Goal: Transaction & Acquisition: Purchase product/service

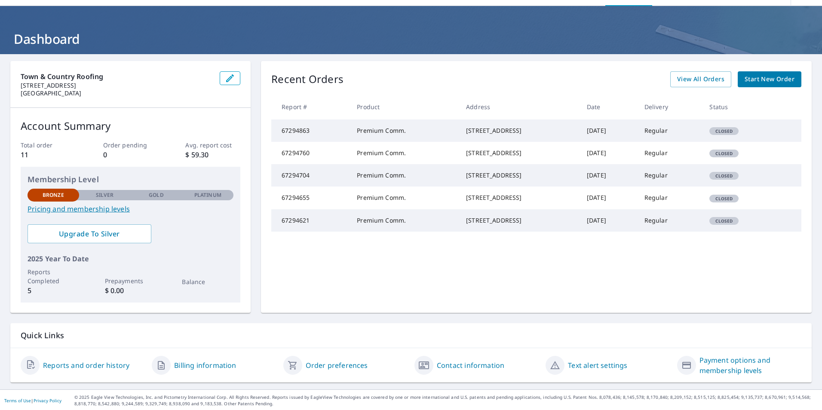
scroll to position [27, 0]
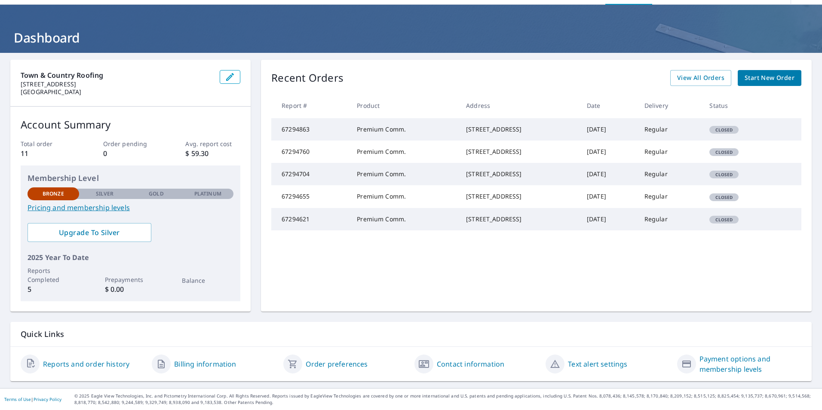
click at [729, 223] on span "Closed" at bounding box center [724, 220] width 28 height 6
drag, startPoint x: 727, startPoint y: 256, endPoint x: 631, endPoint y: 260, distance: 95.5
click at [631, 231] on td "[DATE]" at bounding box center [609, 219] width 58 height 22
drag, startPoint x: 450, startPoint y: 258, endPoint x: 467, endPoint y: 258, distance: 17.2
click at [467, 224] on div "[STREET_ADDRESS]" at bounding box center [519, 219] width 107 height 9
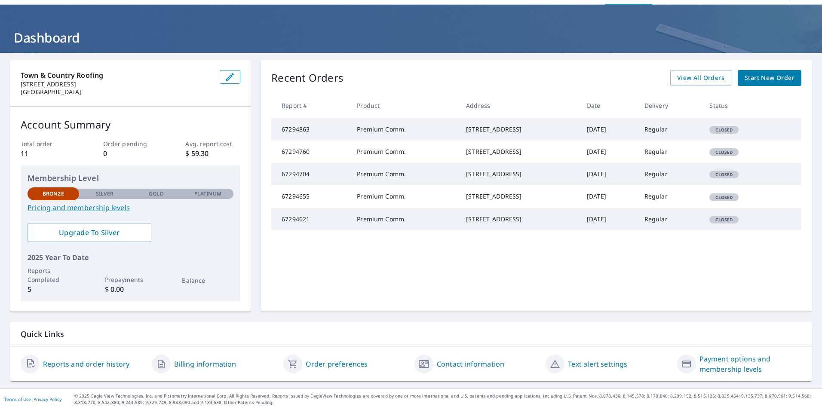
drag, startPoint x: 467, startPoint y: 258, endPoint x: 449, endPoint y: 253, distance: 19.1
click at [466, 224] on div "[STREET_ADDRESS]" at bounding box center [519, 219] width 107 height 9
drag, startPoint x: 449, startPoint y: 253, endPoint x: 504, endPoint y: 268, distance: 56.8
click at [504, 231] on td "[STREET_ADDRESS]" at bounding box center [519, 219] width 121 height 22
copy div "[STREET_ADDRESS]"
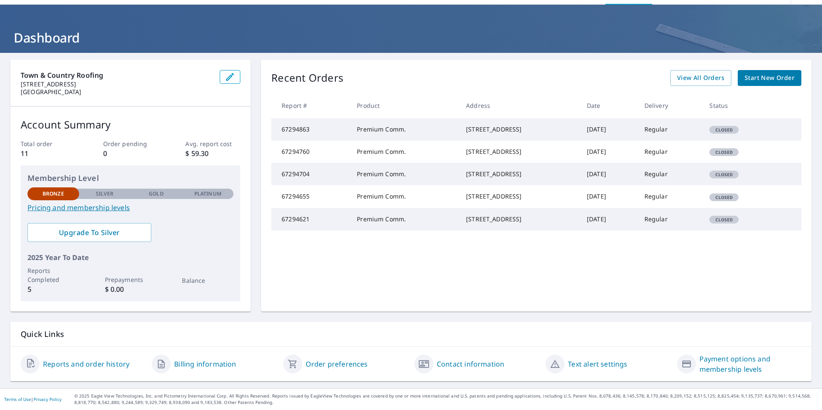
click at [790, 70] on link "Start New Order" at bounding box center [770, 78] width 64 height 16
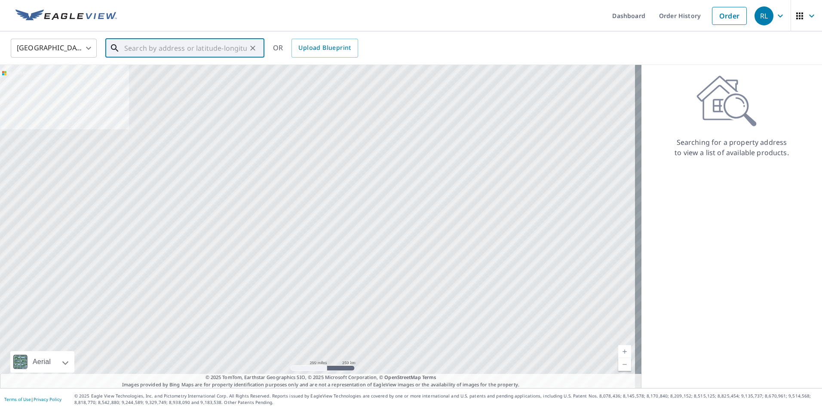
click at [194, 49] on input "text" at bounding box center [185, 48] width 123 height 24
paste input "[STREET_ADDRESS]"
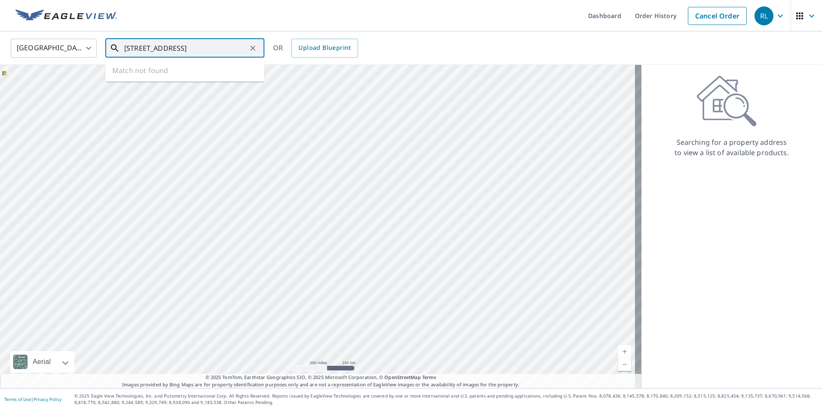
scroll to position [0, 2]
click at [208, 78] on p "[GEOGRAPHIC_DATA]" at bounding box center [190, 82] width 135 height 9
type input "[STREET_ADDRESS]"
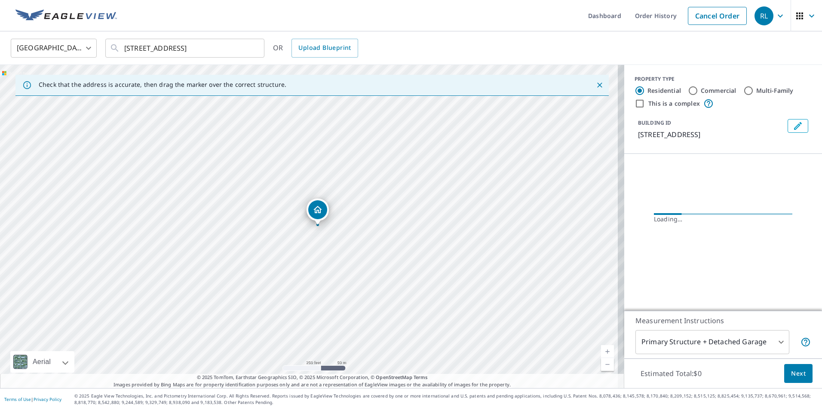
click at [691, 89] on input "Commercial" at bounding box center [693, 91] width 10 height 10
radio input "true"
type input "4"
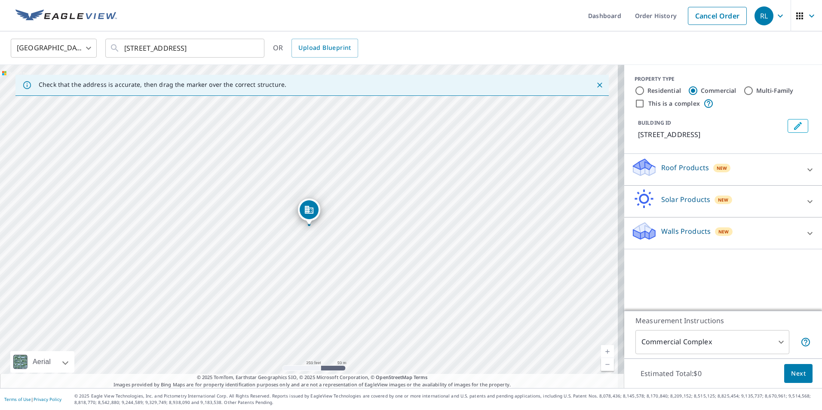
click at [679, 157] on div "Roof Products New" at bounding box center [715, 169] width 169 height 25
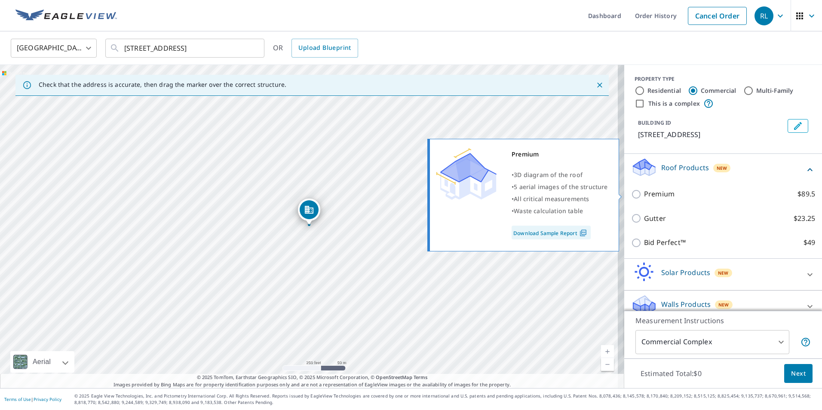
click at [652, 191] on p "Premium" at bounding box center [659, 194] width 31 height 11
click at [644, 191] on input "Premium $89.5" at bounding box center [637, 194] width 13 height 10
checkbox input "true"
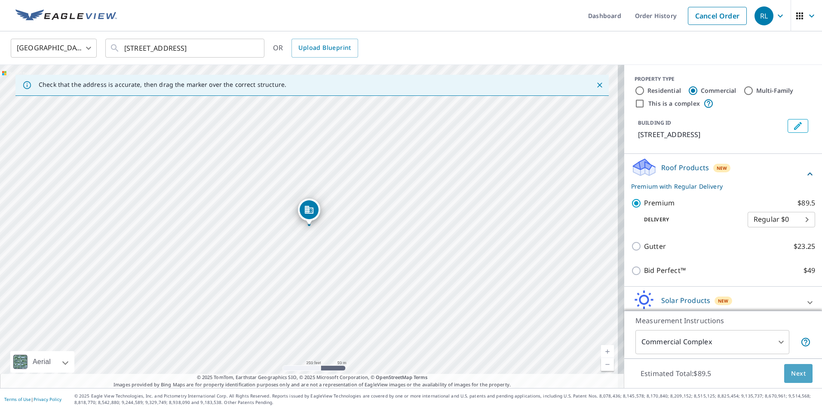
click at [796, 368] on button "Next" at bounding box center [798, 373] width 28 height 19
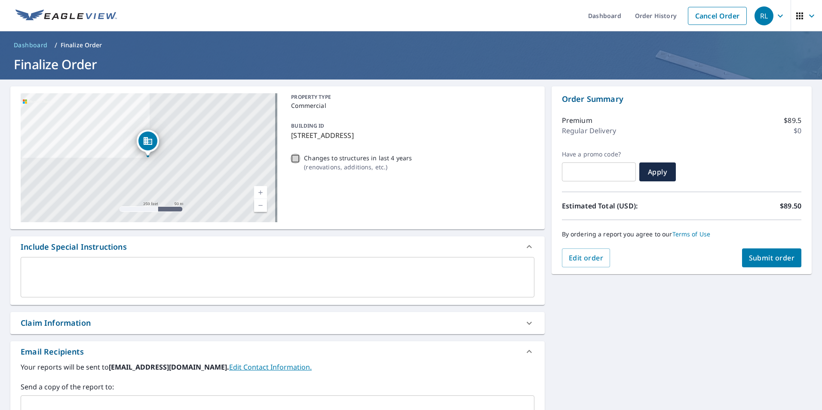
click at [298, 159] on input "Changes to structures in last 4 years ( renovations, additions, etc. )" at bounding box center [295, 159] width 10 height 10
checkbox input "true"
click at [765, 258] on span "Submit order" at bounding box center [772, 257] width 46 height 9
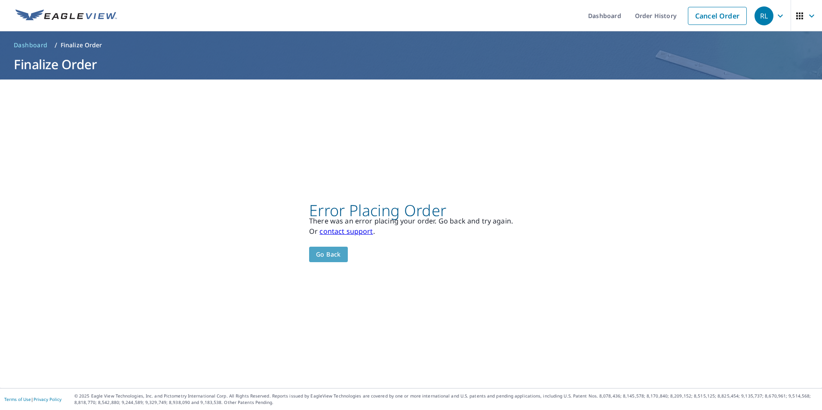
click at [335, 255] on span "Go back" at bounding box center [328, 254] width 25 height 11
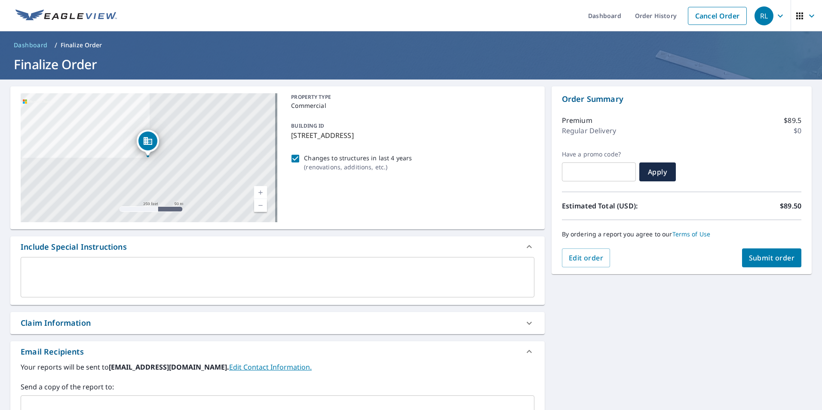
drag, startPoint x: 662, startPoint y: 350, endPoint x: 526, endPoint y: 339, distance: 136.4
click at [661, 350] on div "[STREET_ADDRESS] A standard road map Aerial A detailed look from above Labels L…" at bounding box center [411, 300] width 822 height 440
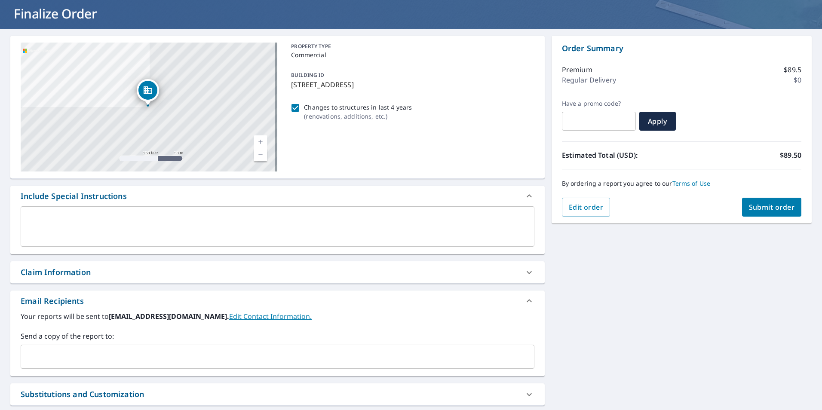
scroll to position [131, 0]
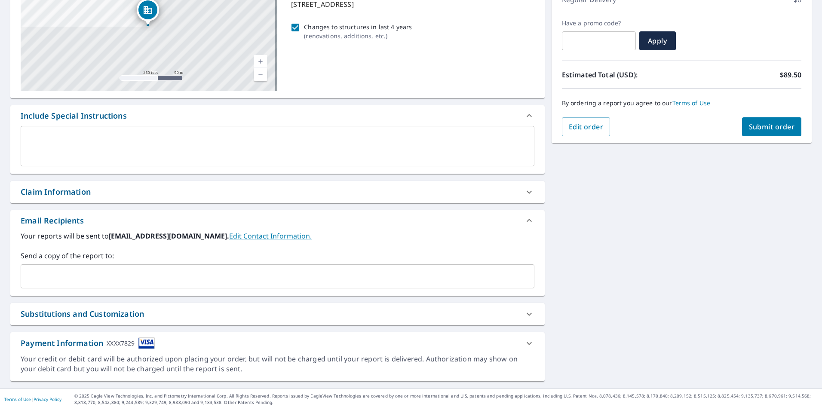
click at [219, 367] on div "Your credit or debit card will be authorized upon placing your order, but will …" at bounding box center [278, 364] width 514 height 20
click at [65, 336] on div "Payment Information XXXX7829" at bounding box center [277, 343] width 535 height 22
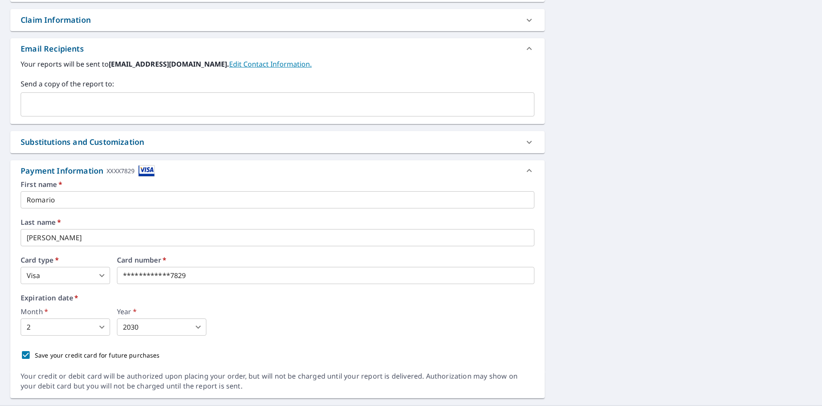
scroll to position [320, 0]
